Goal: Task Accomplishment & Management: Complete application form

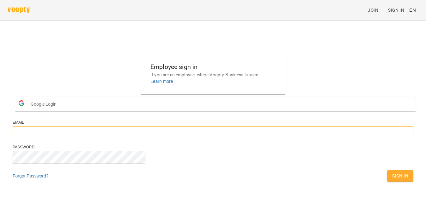
type input "**********"
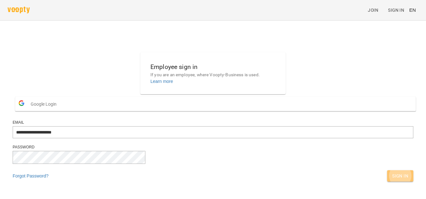
click at [387, 181] on button "Sign In" at bounding box center [400, 175] width 26 height 11
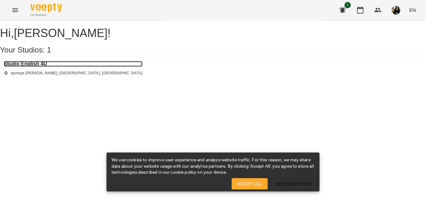
click at [43, 67] on h3 "Studio English 4U" at bounding box center [73, 64] width 139 height 6
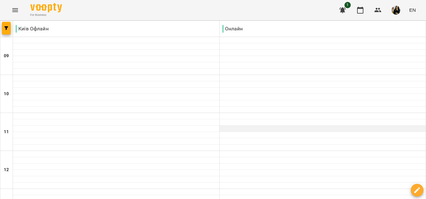
scroll to position [221, 0]
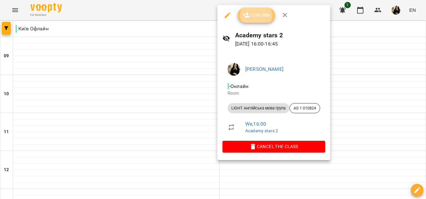
click at [257, 16] on span "Confirm" at bounding box center [256, 15] width 27 height 8
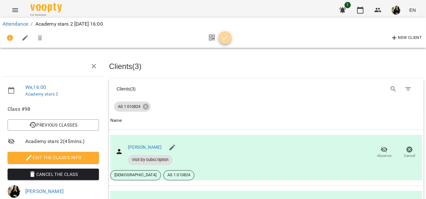
click at [224, 38] on icon "button" at bounding box center [225, 38] width 8 height 8
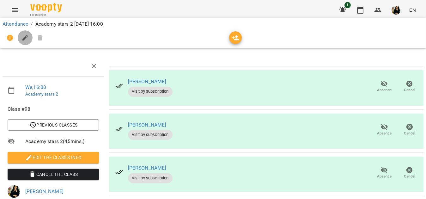
click at [26, 38] on icon "button" at bounding box center [25, 38] width 8 height 8
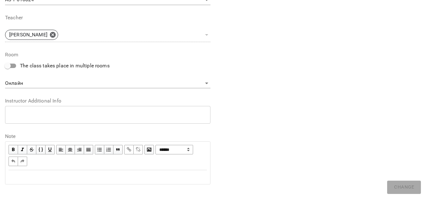
scroll to position [232, 0]
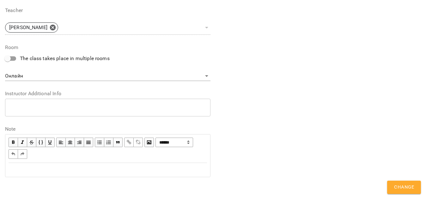
click at [87, 169] on div "Edit text" at bounding box center [108, 170] width 198 height 8
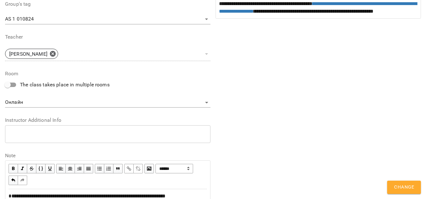
scroll to position [259, 0]
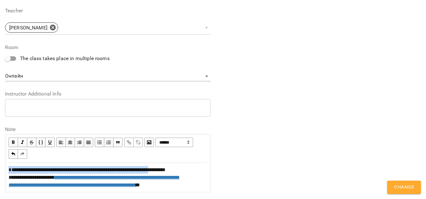
drag, startPoint x: 177, startPoint y: 170, endPoint x: 9, endPoint y: 164, distance: 168.8
click at [9, 164] on div "**********" at bounding box center [108, 177] width 204 height 28
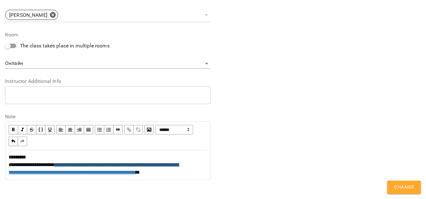
scroll to position [281, 0]
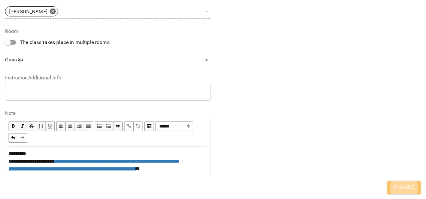
click at [406, 185] on span "Change" at bounding box center [404, 187] width 20 height 8
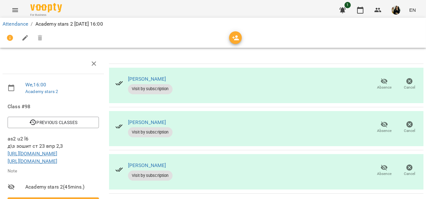
scroll to position [0, 0]
